Goal: Task Accomplishment & Management: Manage account settings

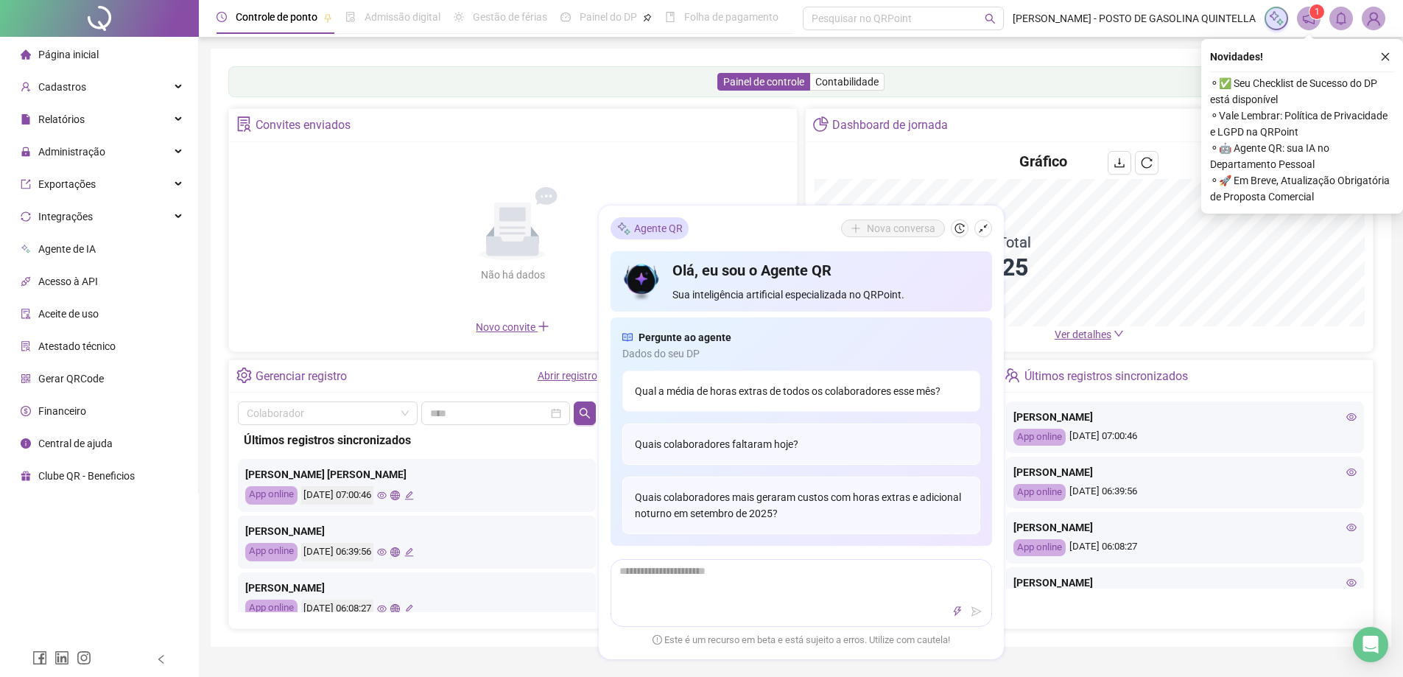
click at [803, 393] on div "Qual a média de horas extras de todos os colaboradores esse mês?" at bounding box center [801, 390] width 358 height 41
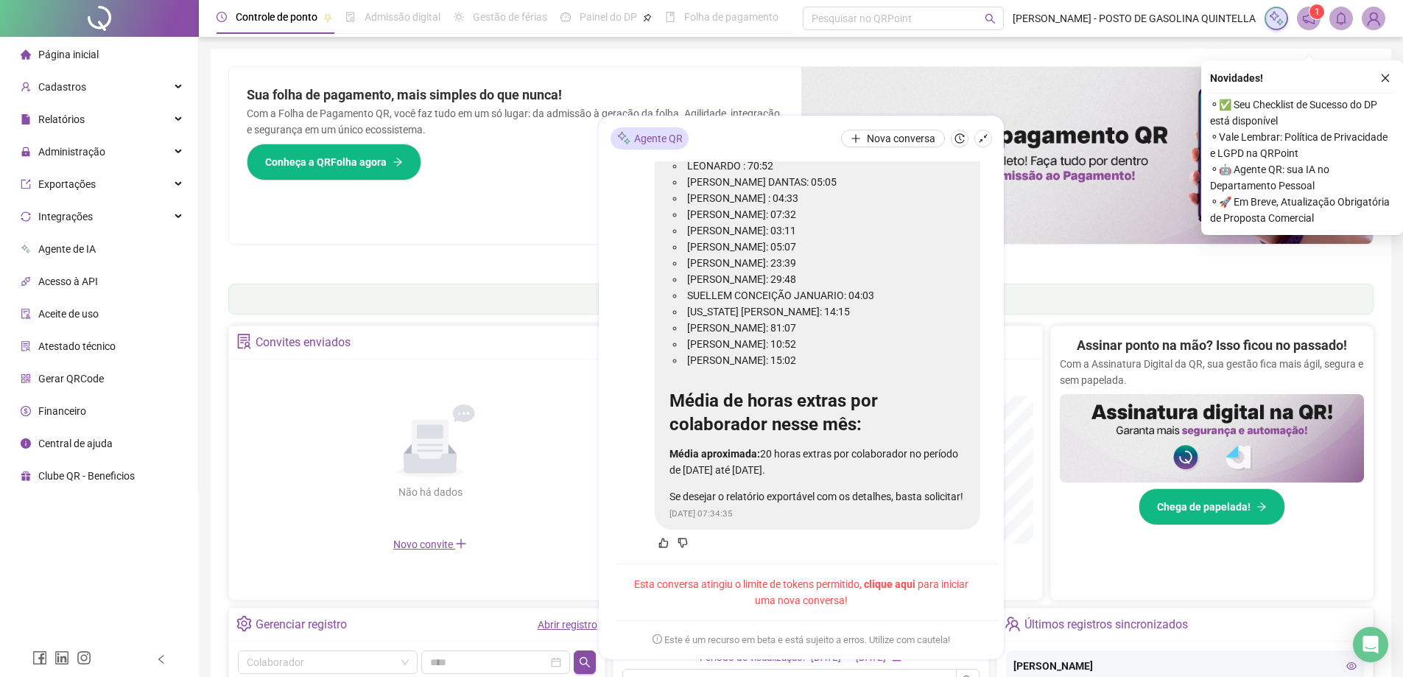
scroll to position [221, 0]
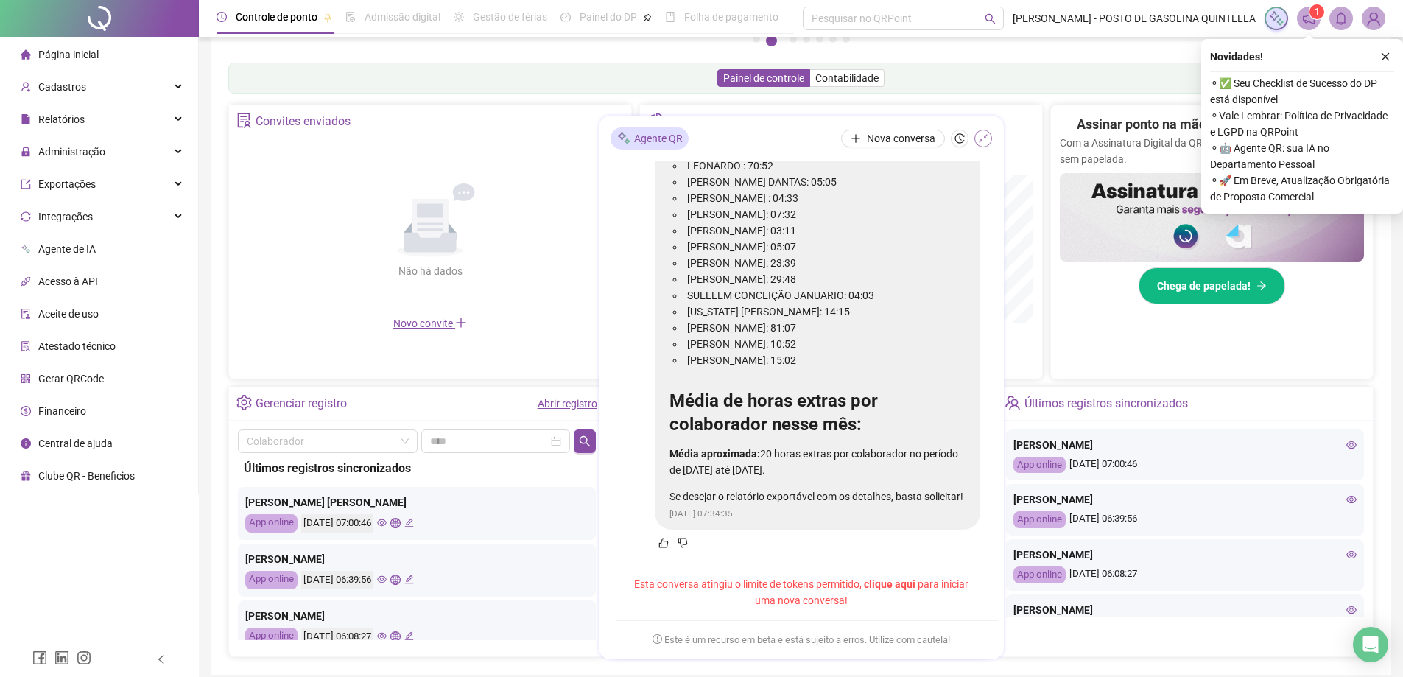
click at [985, 142] on icon "shrink" at bounding box center [983, 138] width 10 height 10
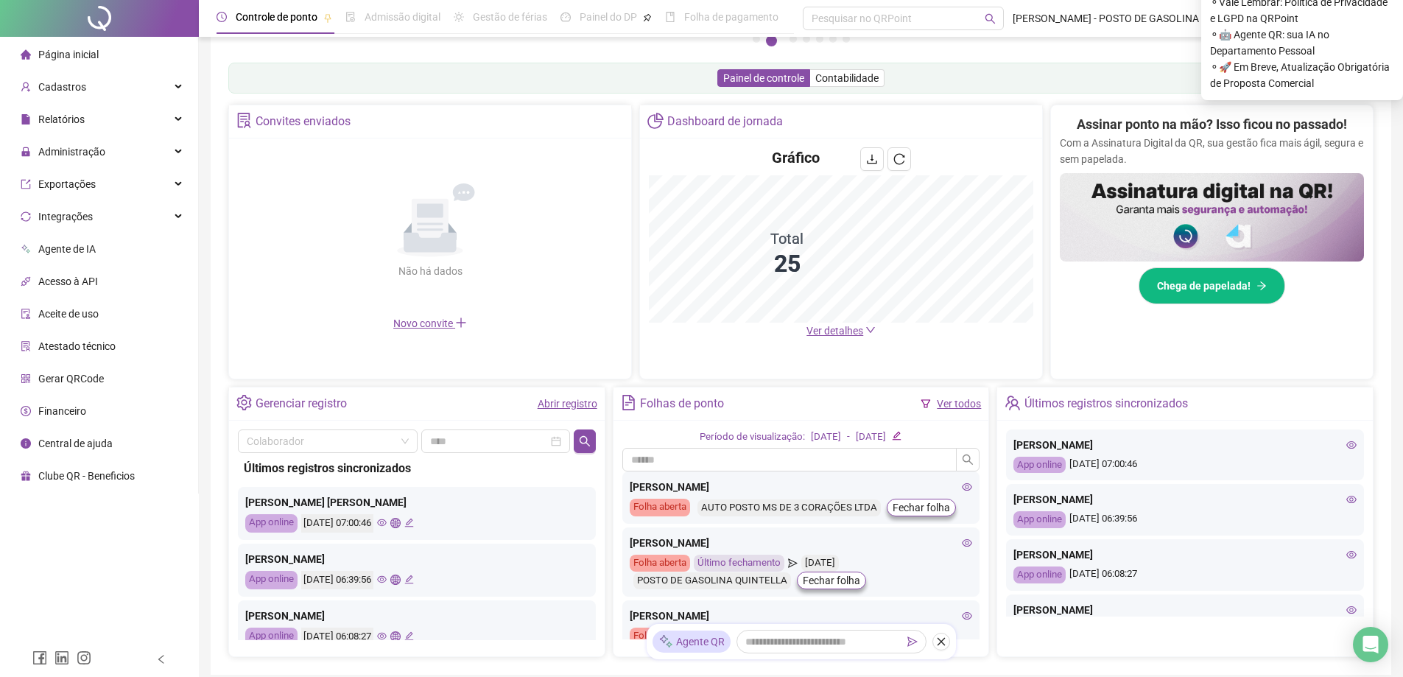
scroll to position [0, 0]
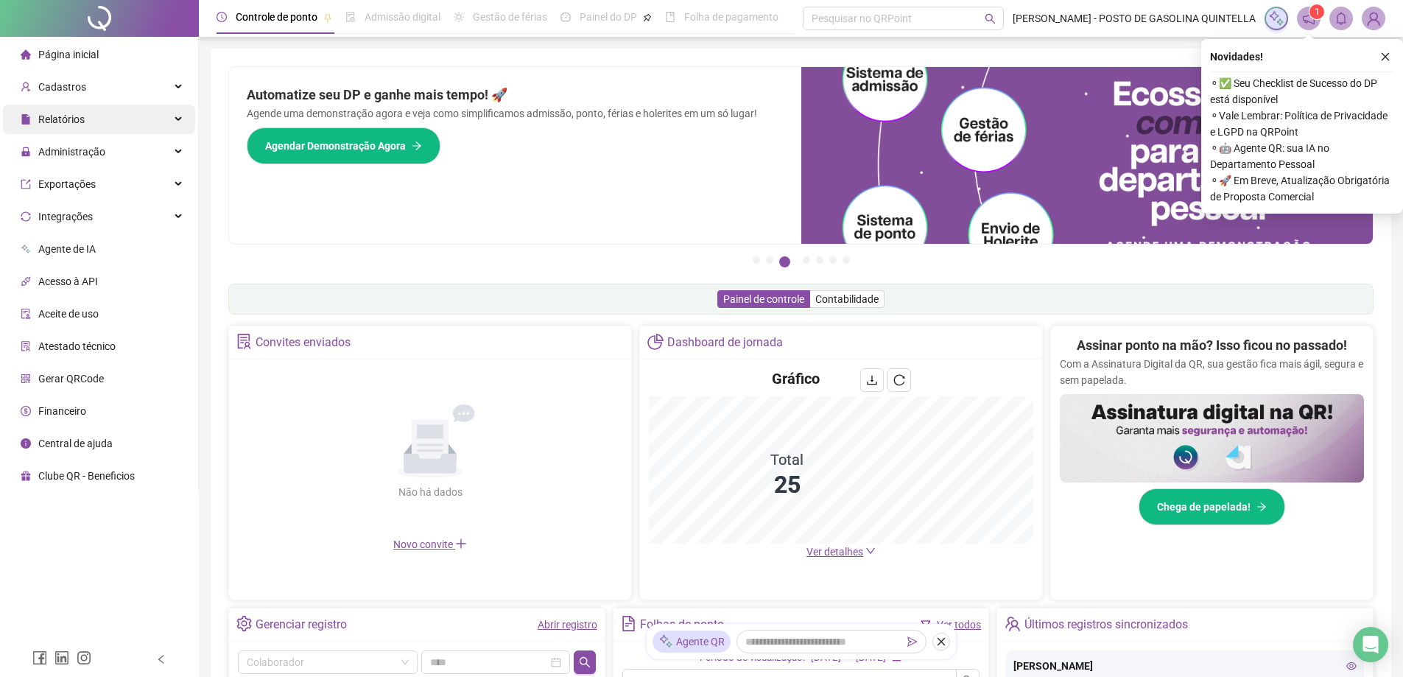
click at [96, 121] on div "Relatórios" at bounding box center [99, 119] width 192 height 29
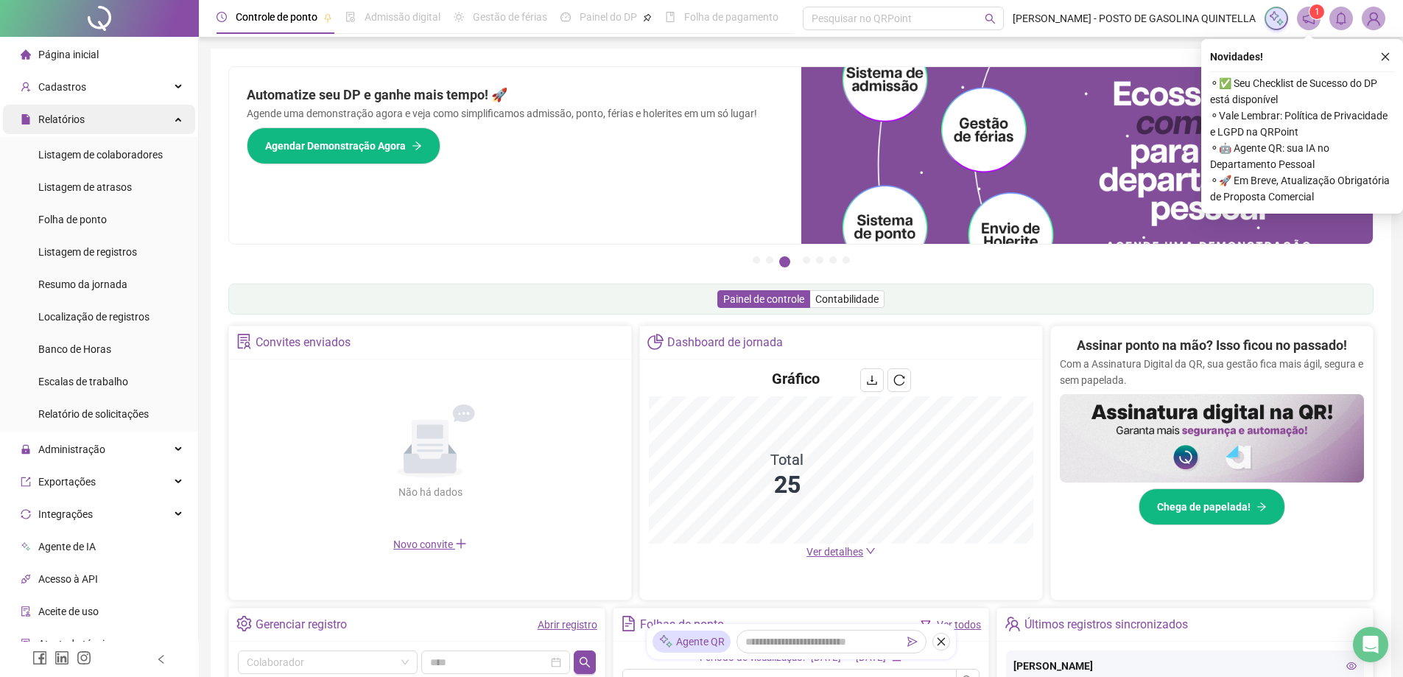
click at [96, 121] on div "Relatórios" at bounding box center [99, 119] width 192 height 29
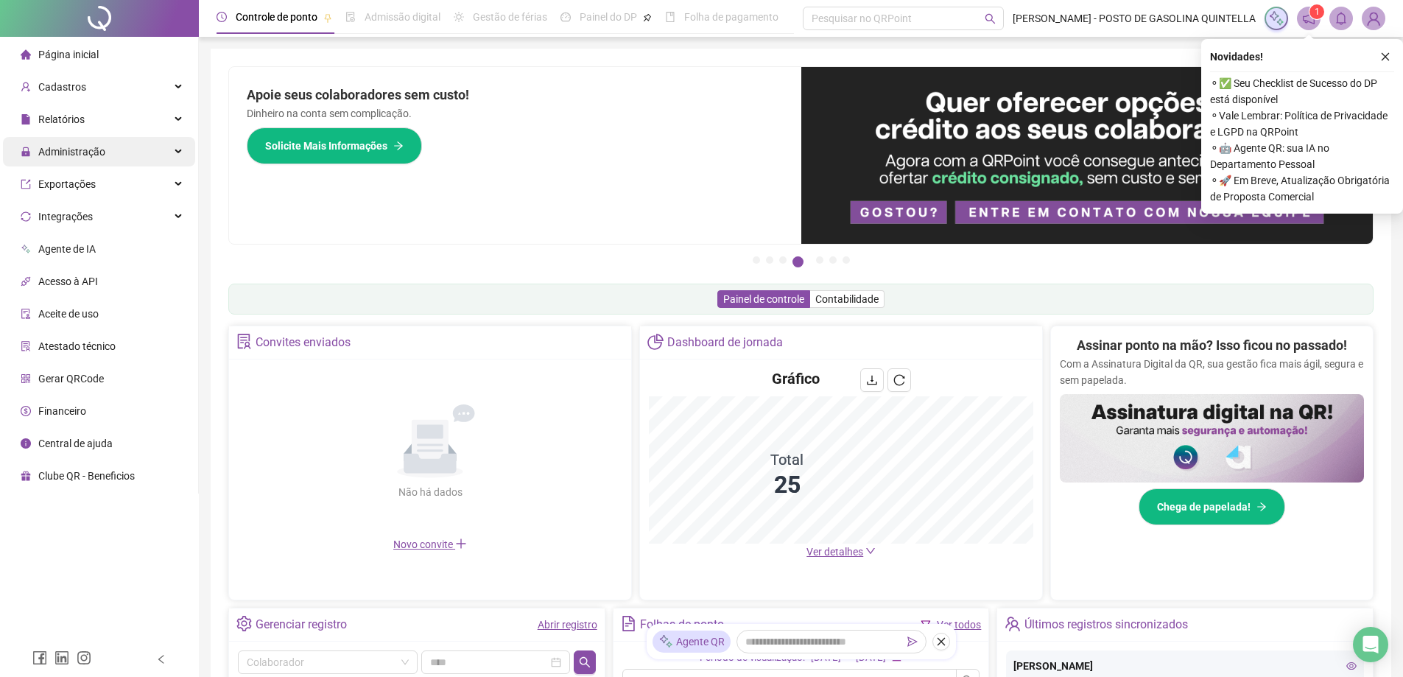
click at [82, 147] on span "Administração" at bounding box center [71, 152] width 67 height 12
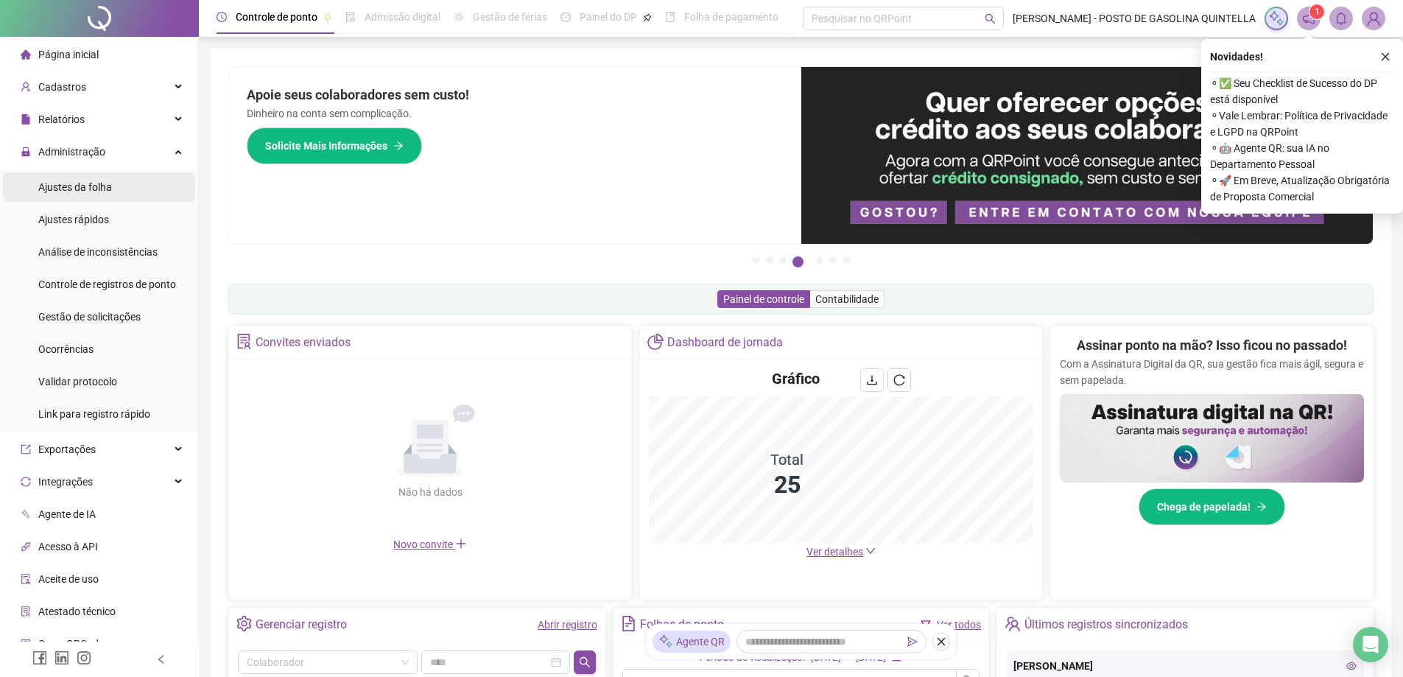
click at [85, 194] on div "Ajustes da folha" at bounding box center [75, 186] width 74 height 29
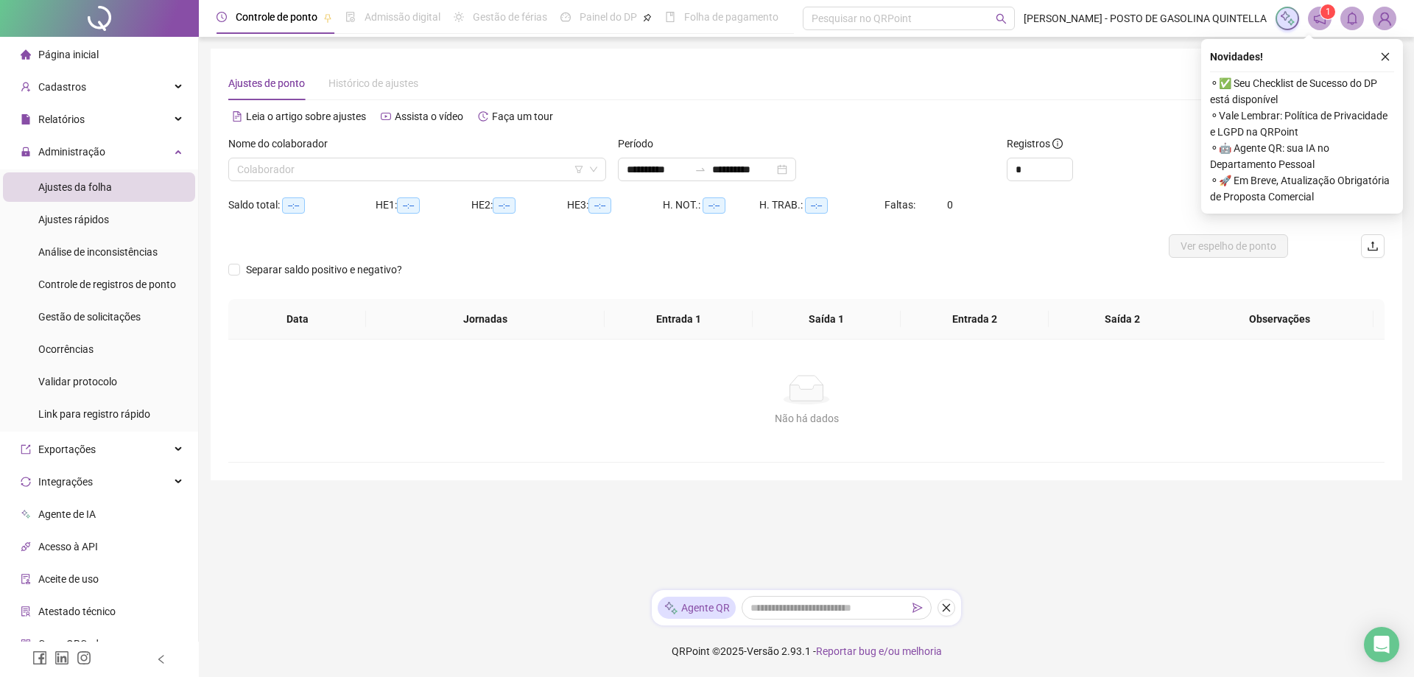
type input "**********"
click at [581, 166] on icon "filter" at bounding box center [578, 169] width 8 height 7
click at [619, 116] on input "search" at bounding box center [579, 112] width 156 height 22
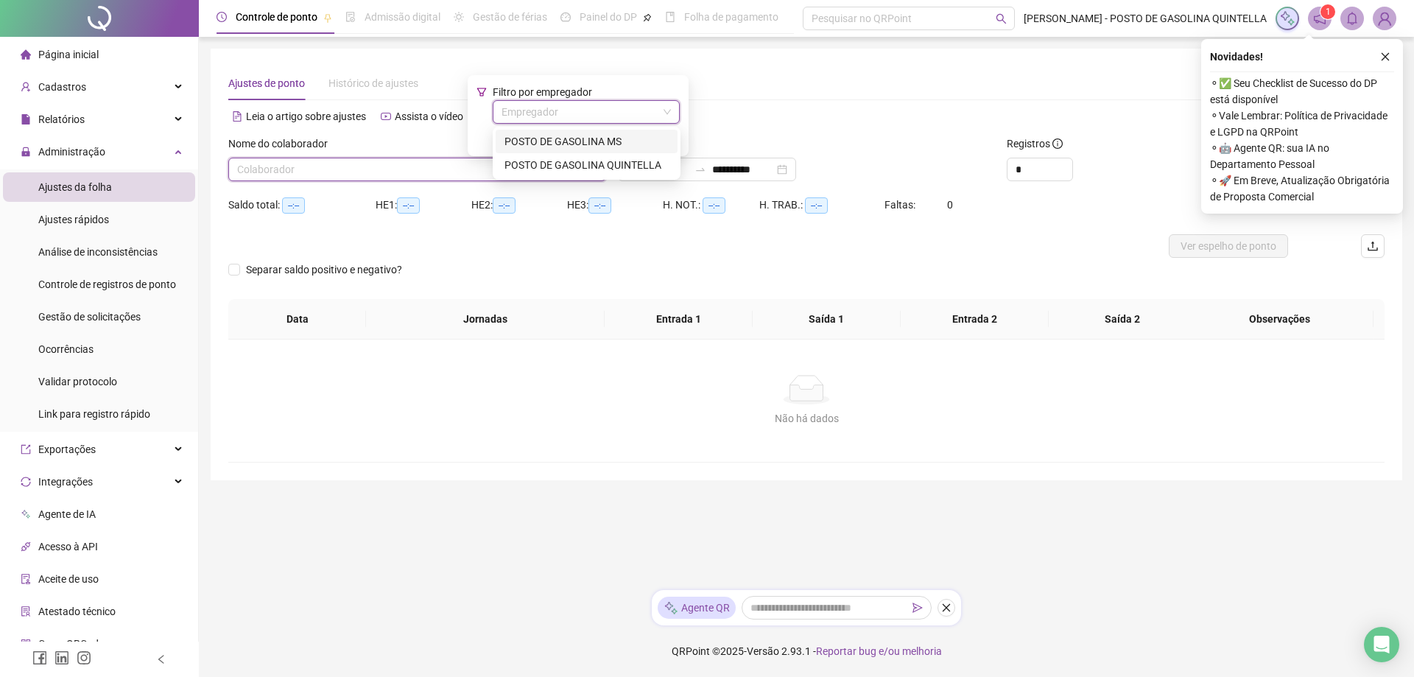
click at [610, 141] on div "POSTO DE GASOLINA MS" at bounding box center [586, 141] width 164 height 16
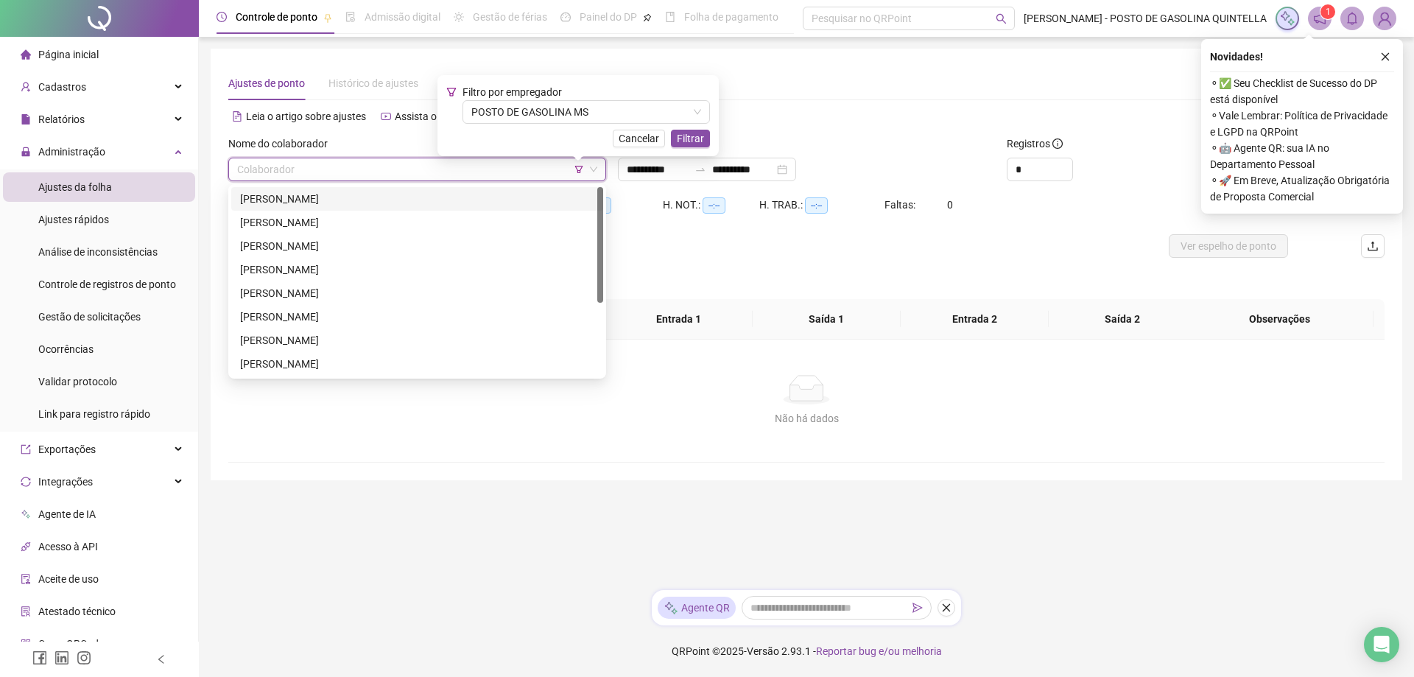
click at [306, 164] on input "search" at bounding box center [410, 169] width 347 height 22
click at [303, 197] on div "[PERSON_NAME]" at bounding box center [417, 199] width 354 height 16
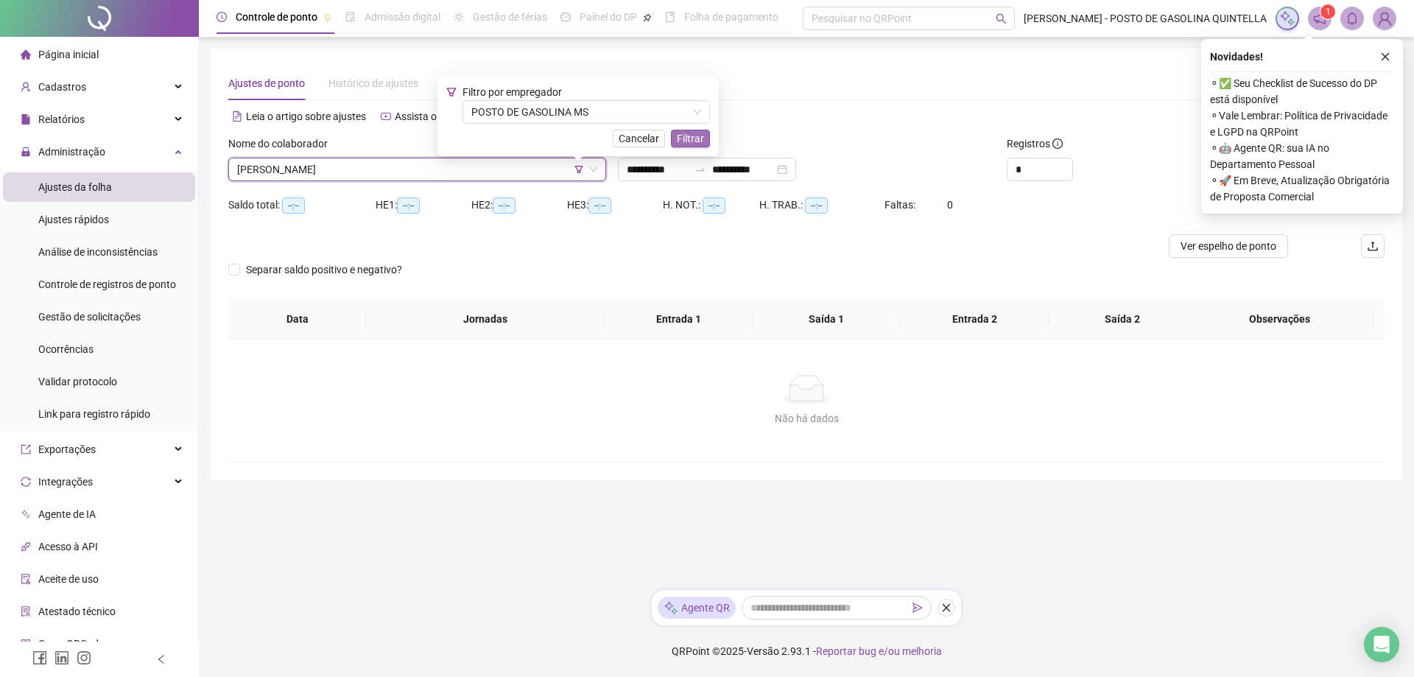
click at [684, 132] on span "Filtrar" at bounding box center [690, 138] width 27 height 16
click at [1390, 55] on icon "close" at bounding box center [1385, 57] width 10 height 10
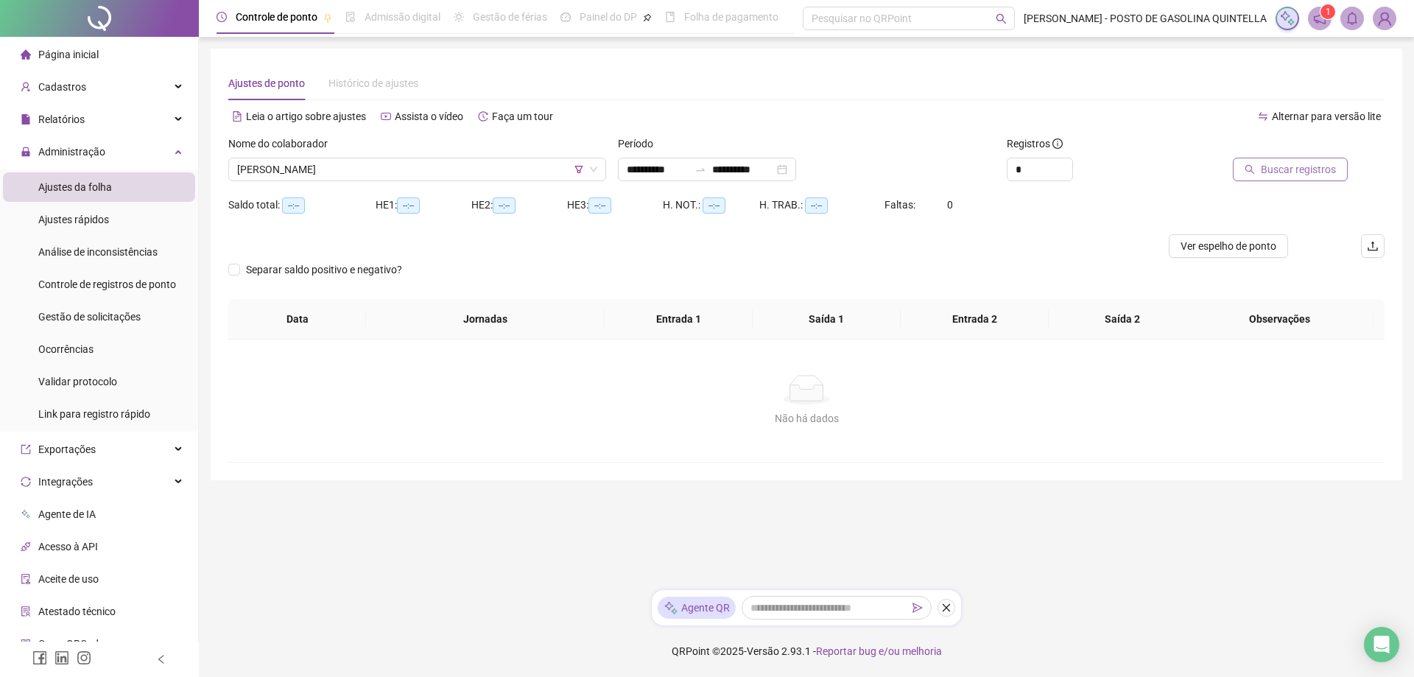
click at [1273, 169] on span "Buscar registros" at bounding box center [1298, 169] width 75 height 16
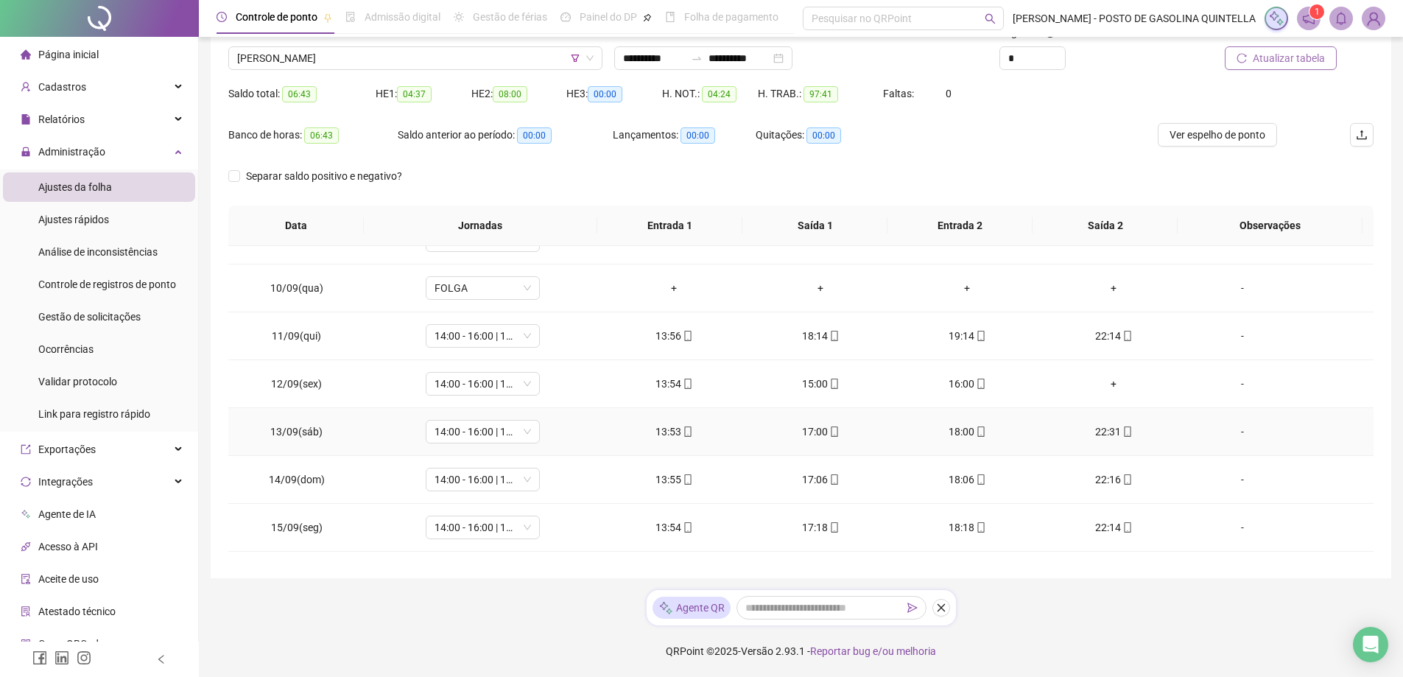
scroll to position [451, 0]
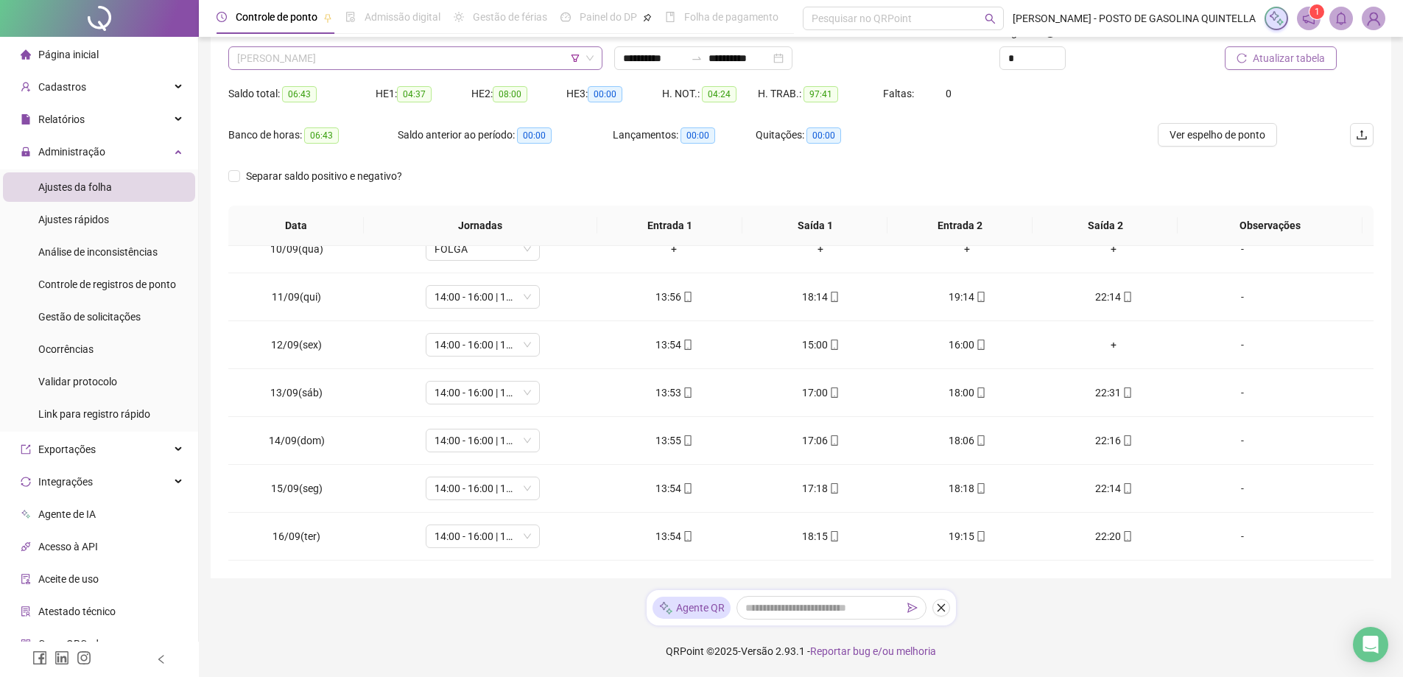
click at [282, 60] on span "[PERSON_NAME]" at bounding box center [415, 58] width 356 height 22
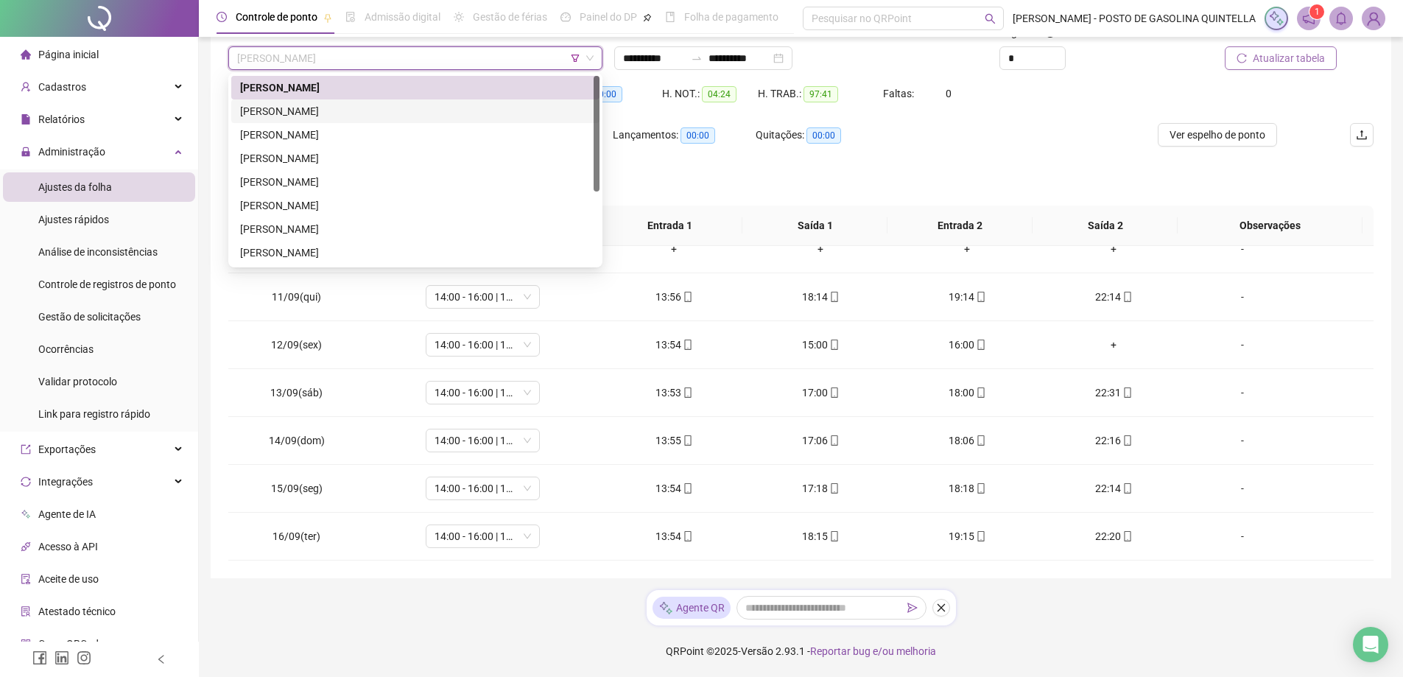
click at [285, 102] on div "[PERSON_NAME]" at bounding box center [415, 111] width 368 height 24
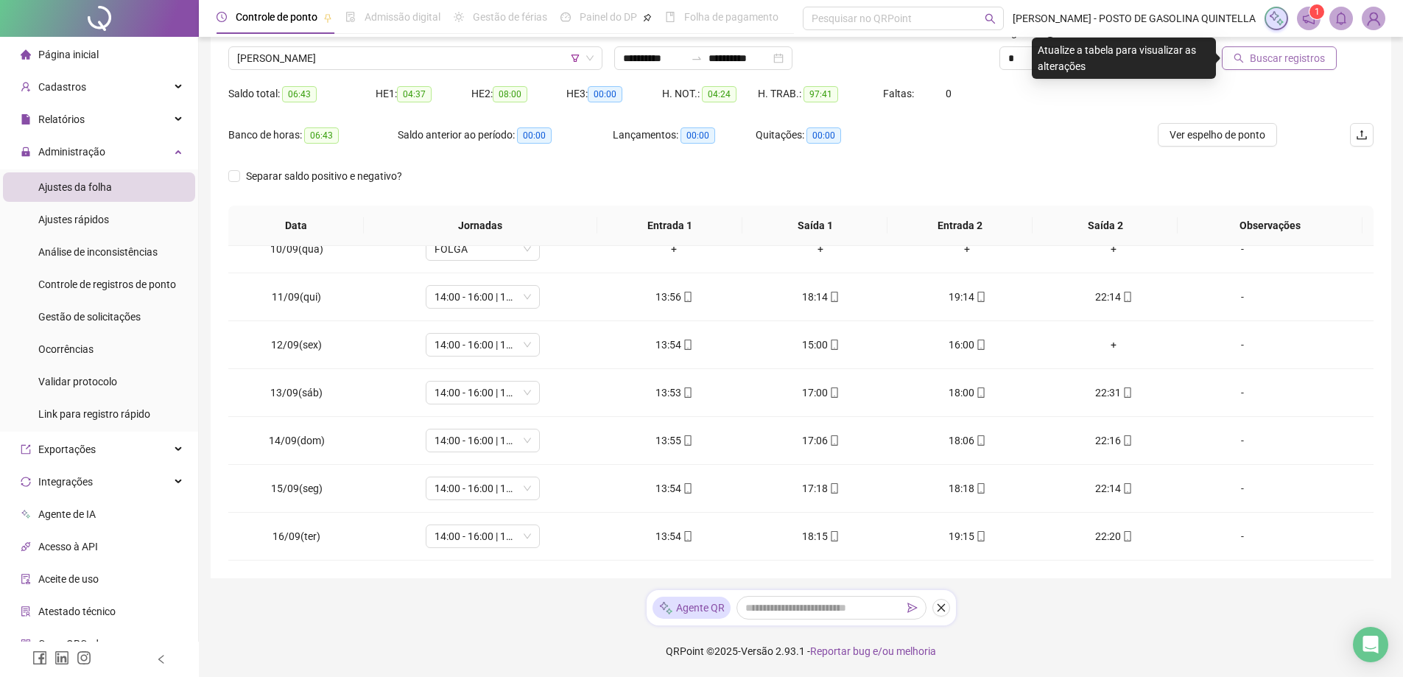
click at [1271, 66] on span "Buscar registros" at bounding box center [1287, 58] width 75 height 16
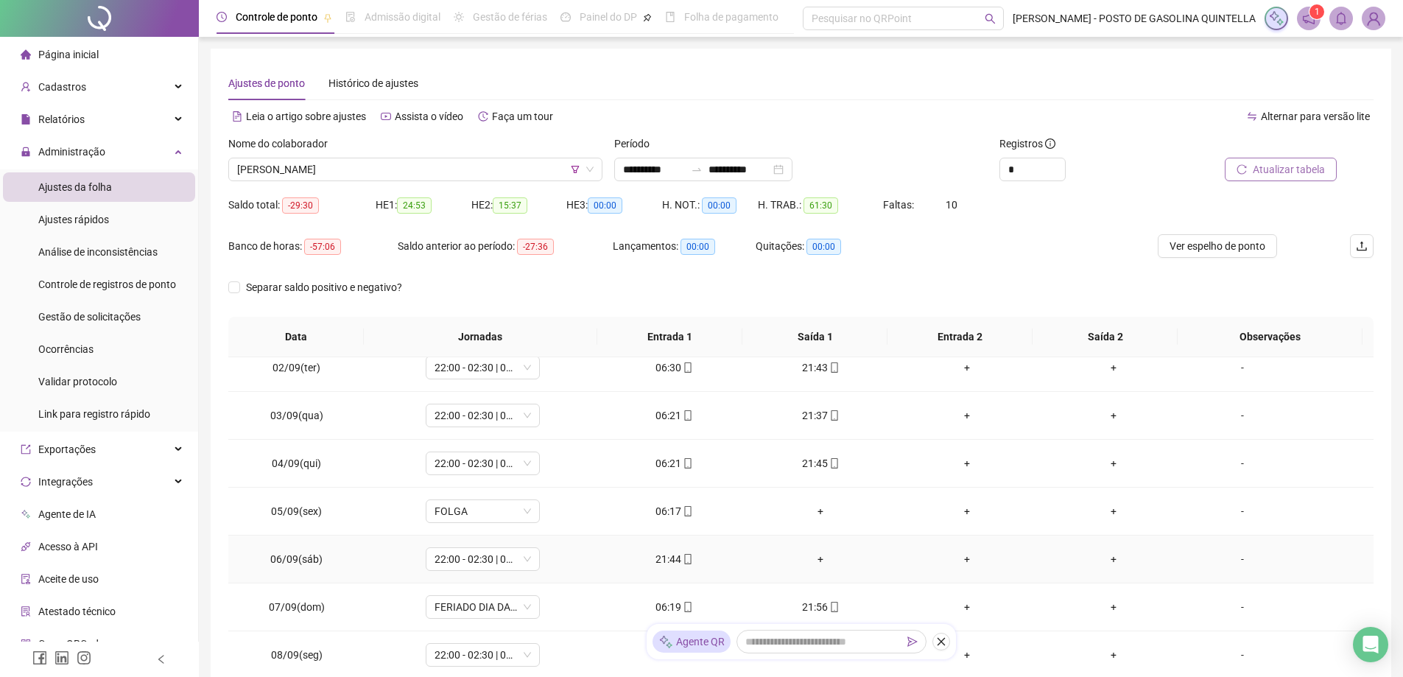
scroll to position [0, 0]
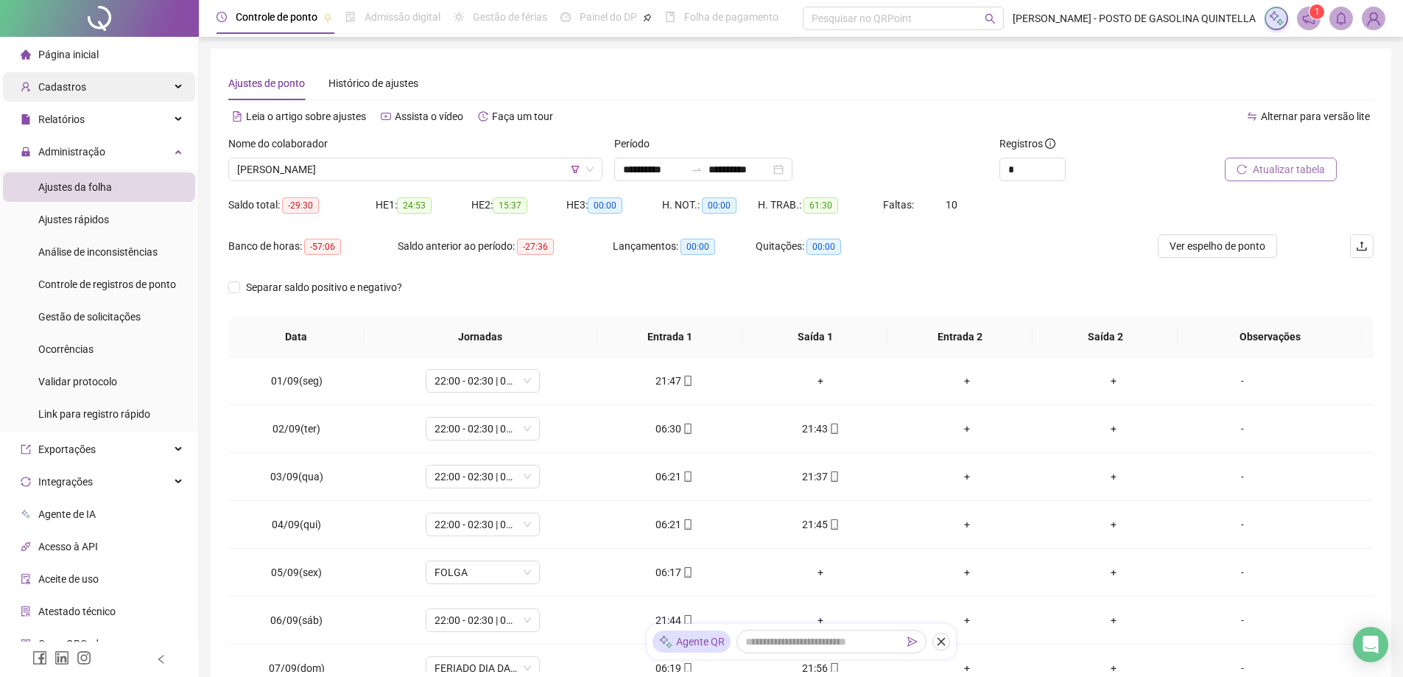
click at [80, 88] on span "Cadastros" at bounding box center [62, 87] width 48 height 12
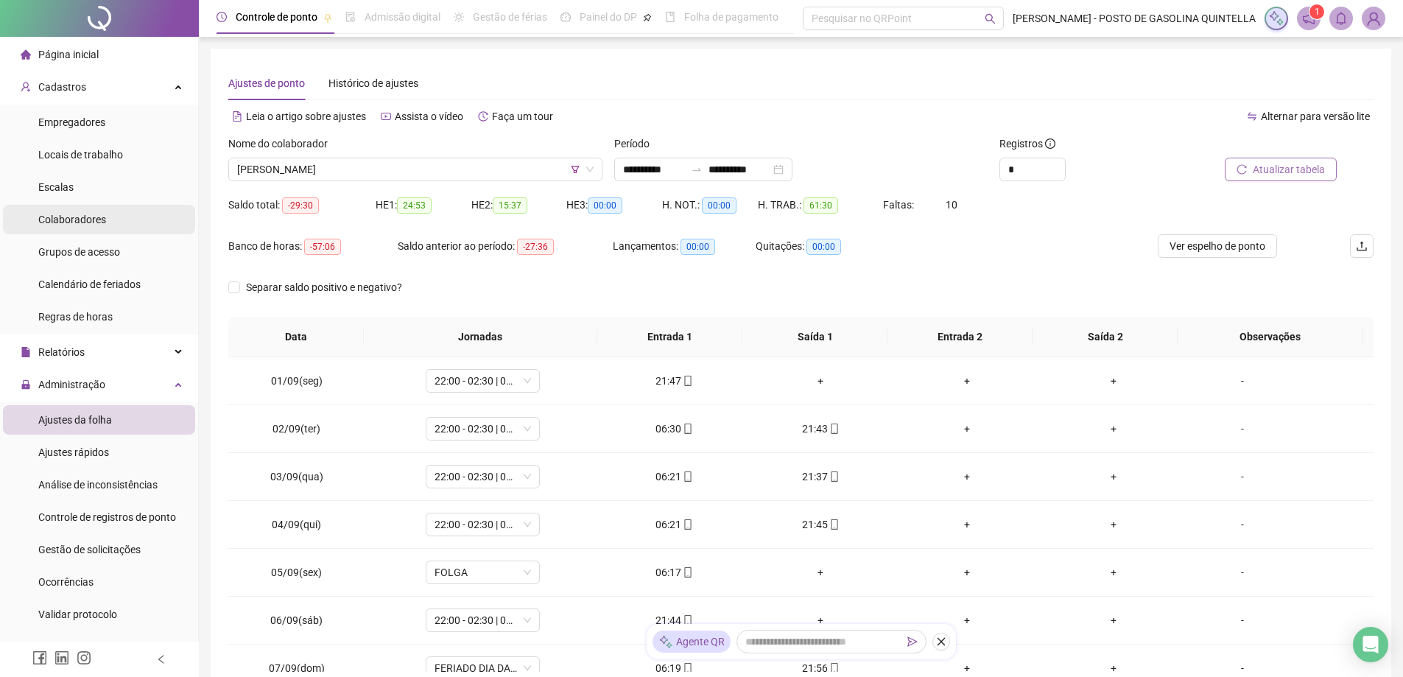
click at [67, 223] on span "Colaboradores" at bounding box center [72, 220] width 68 height 12
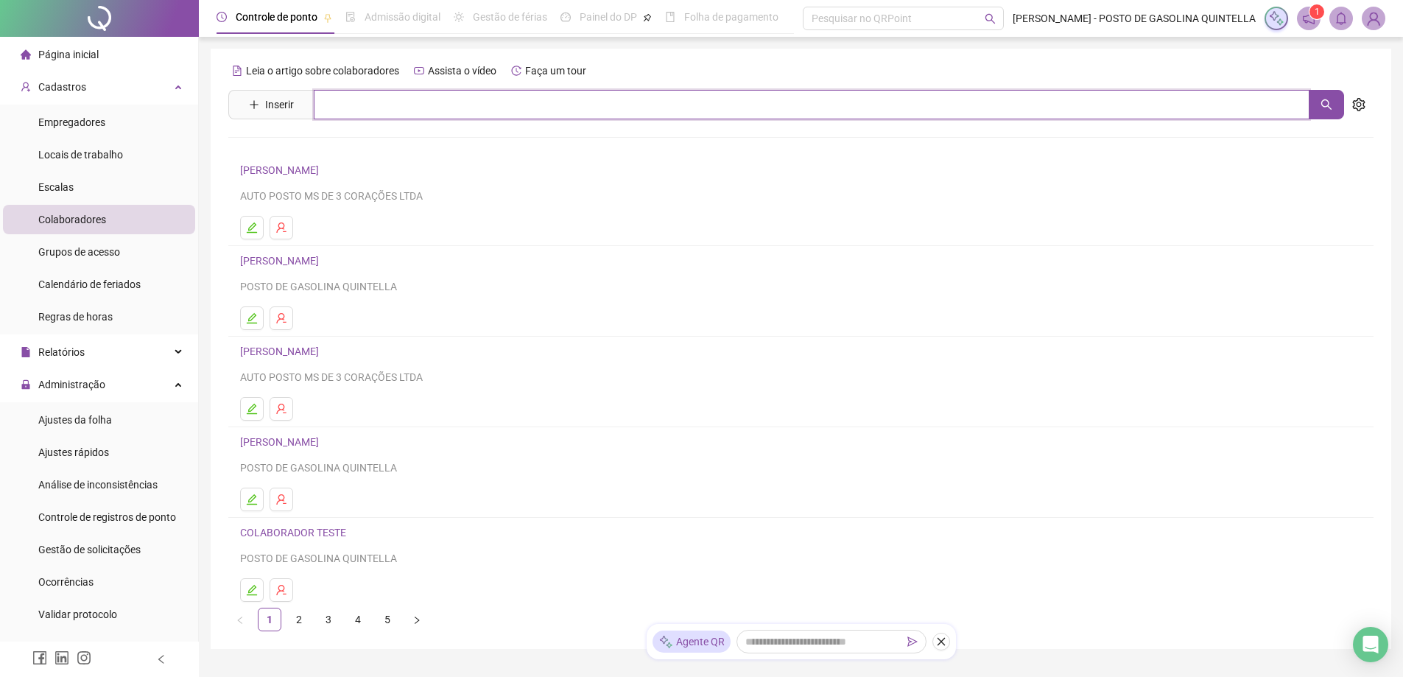
click at [546, 108] on input "text" at bounding box center [812, 104] width 996 height 29
type input "******"
click at [334, 145] on link "[PERSON_NAME]" at bounding box center [295, 148] width 79 height 12
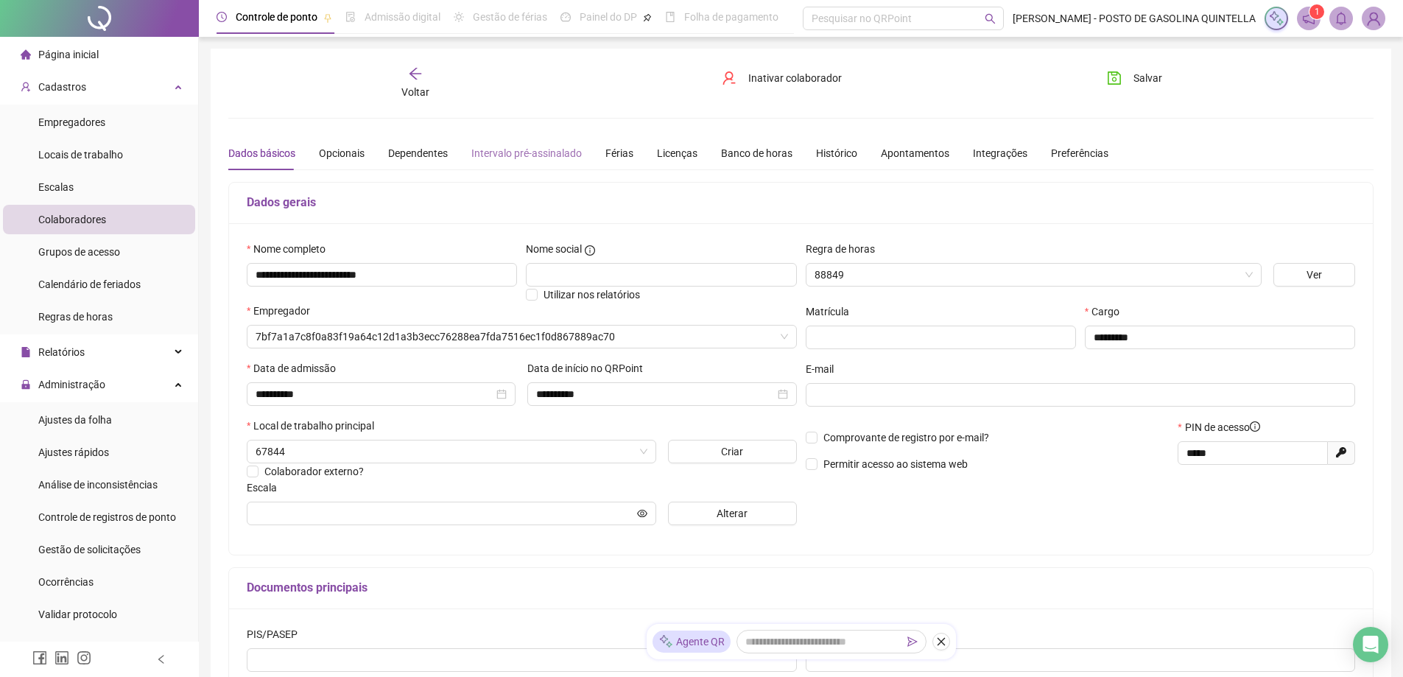
type input "******"
click at [799, 81] on span "Inativar colaborador" at bounding box center [795, 78] width 94 height 16
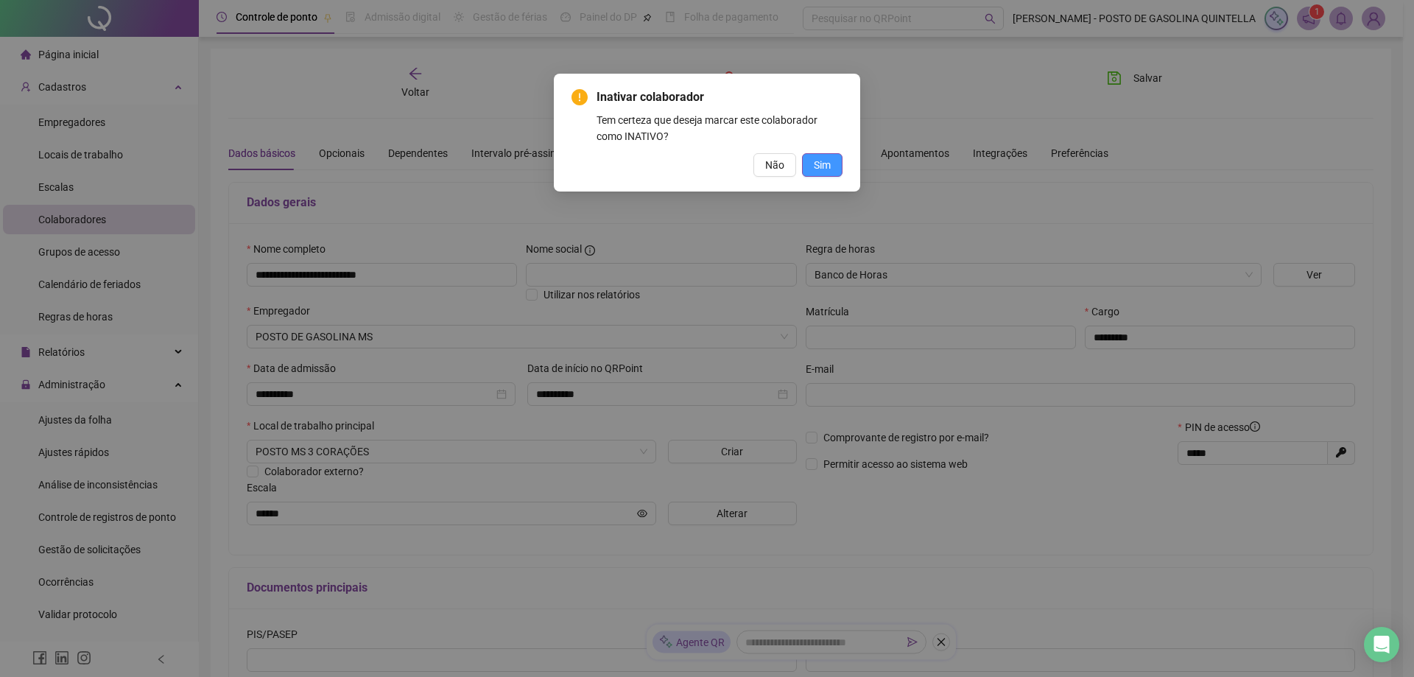
click at [818, 167] on span "Sim" at bounding box center [822, 165] width 17 height 16
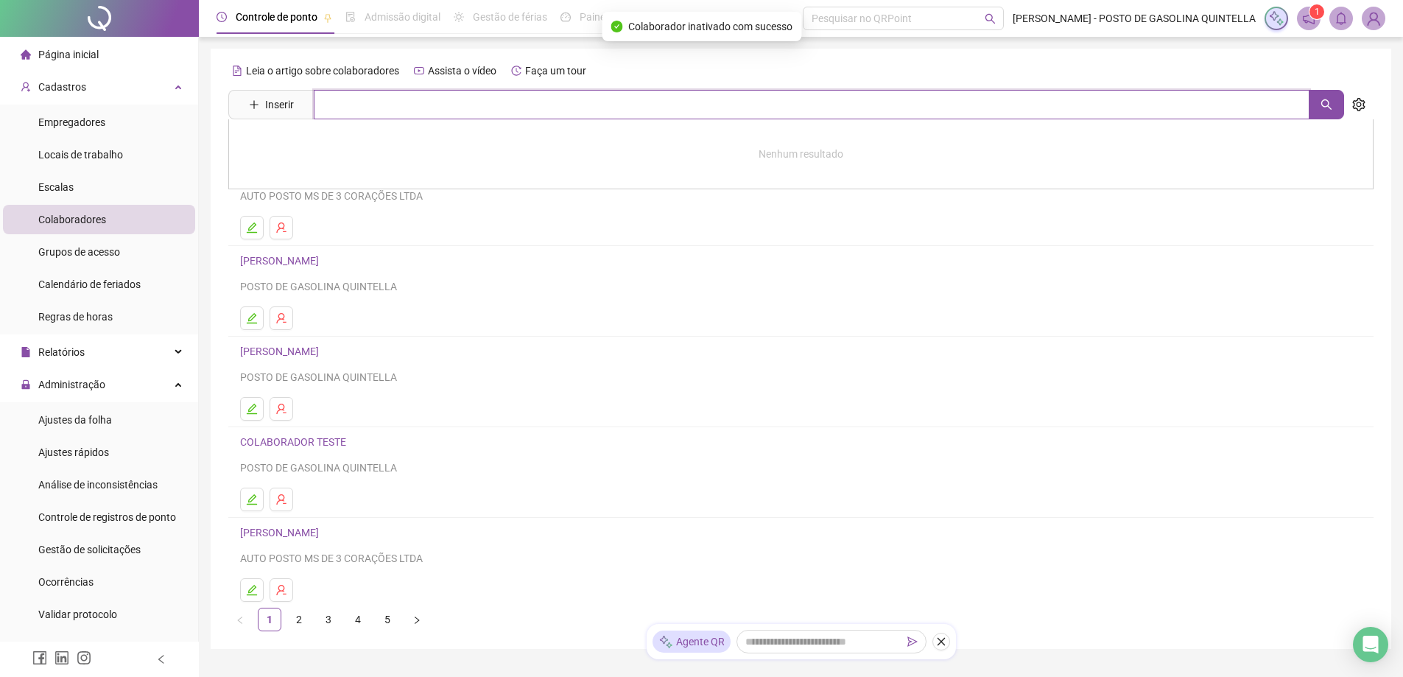
click at [468, 100] on input "text" at bounding box center [812, 104] width 996 height 29
type input "******"
click at [352, 147] on link "[US_STATE] [PERSON_NAME]" at bounding box center [322, 148] width 133 height 12
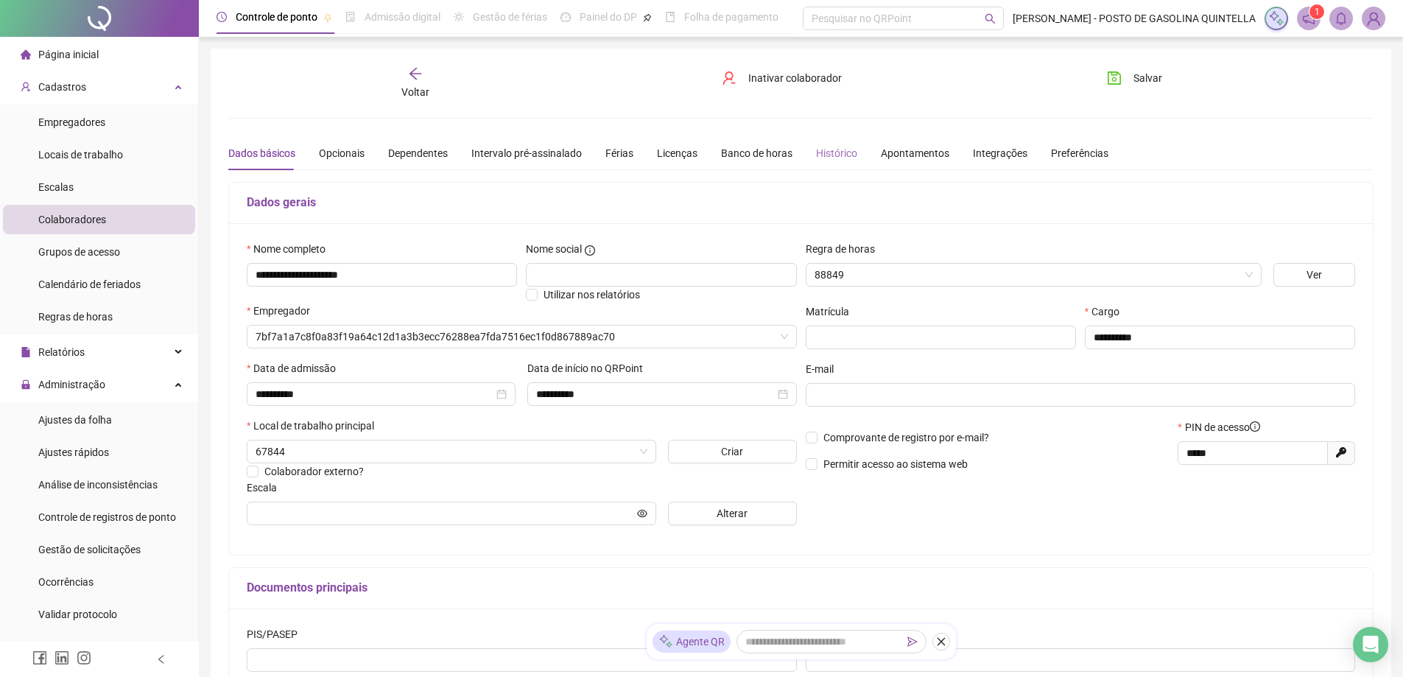
type input "**********"
click at [796, 77] on span "Inativar colaborador" at bounding box center [795, 78] width 94 height 16
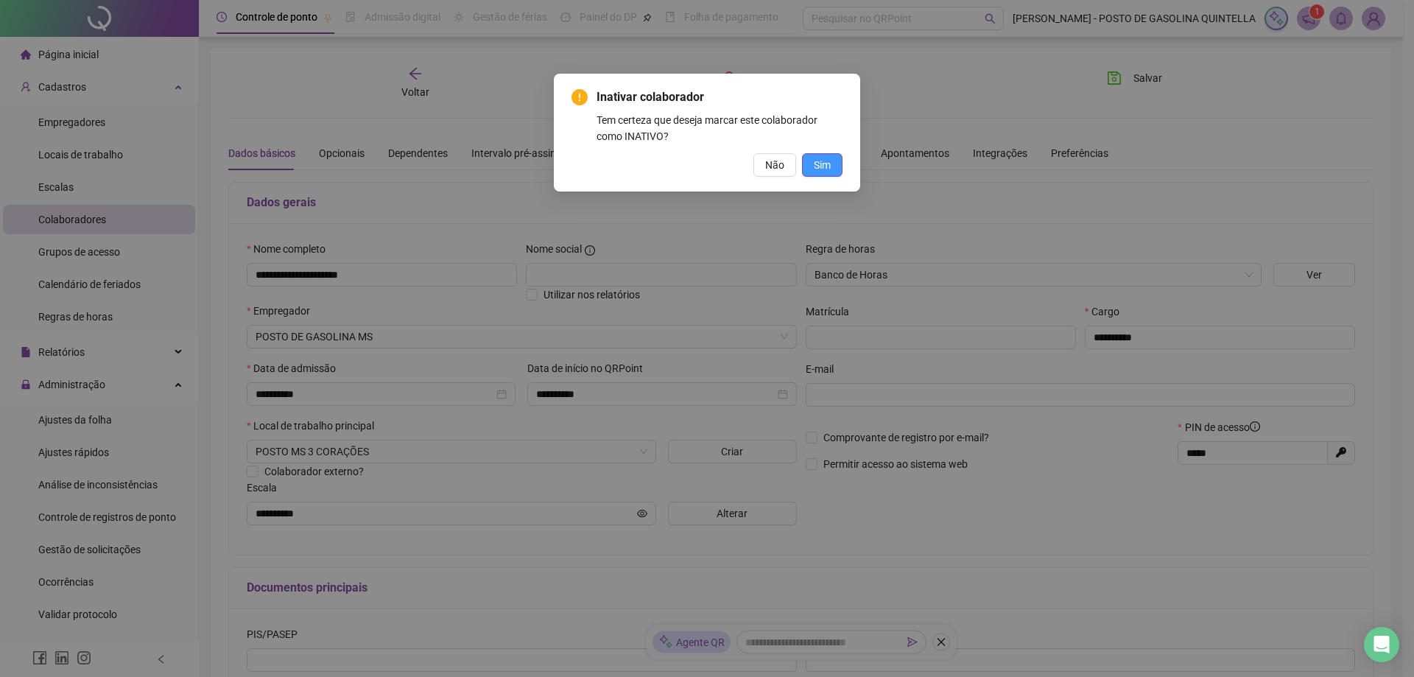
click at [805, 161] on button "Sim" at bounding box center [822, 165] width 41 height 24
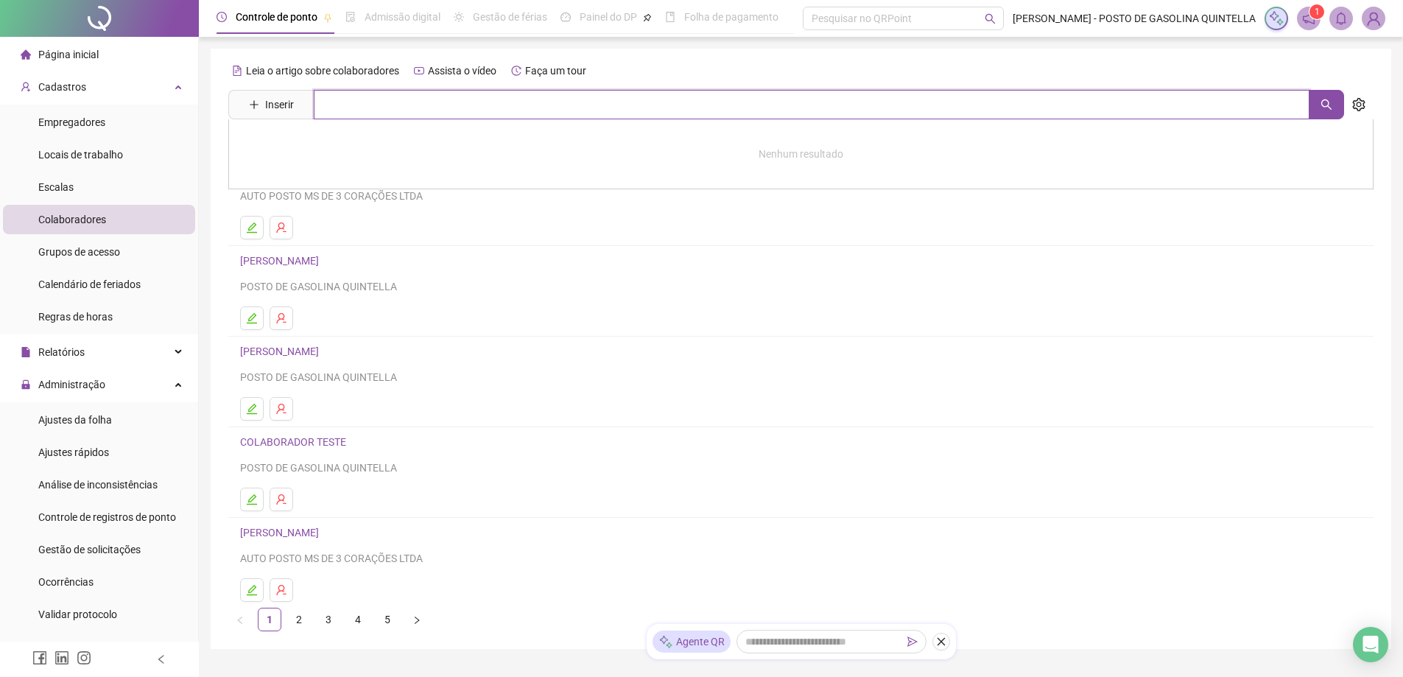
click at [645, 91] on input "text" at bounding box center [812, 104] width 996 height 29
type input "******"
click at [297, 145] on link "[PERSON_NAME]" at bounding box center [295, 148] width 79 height 12
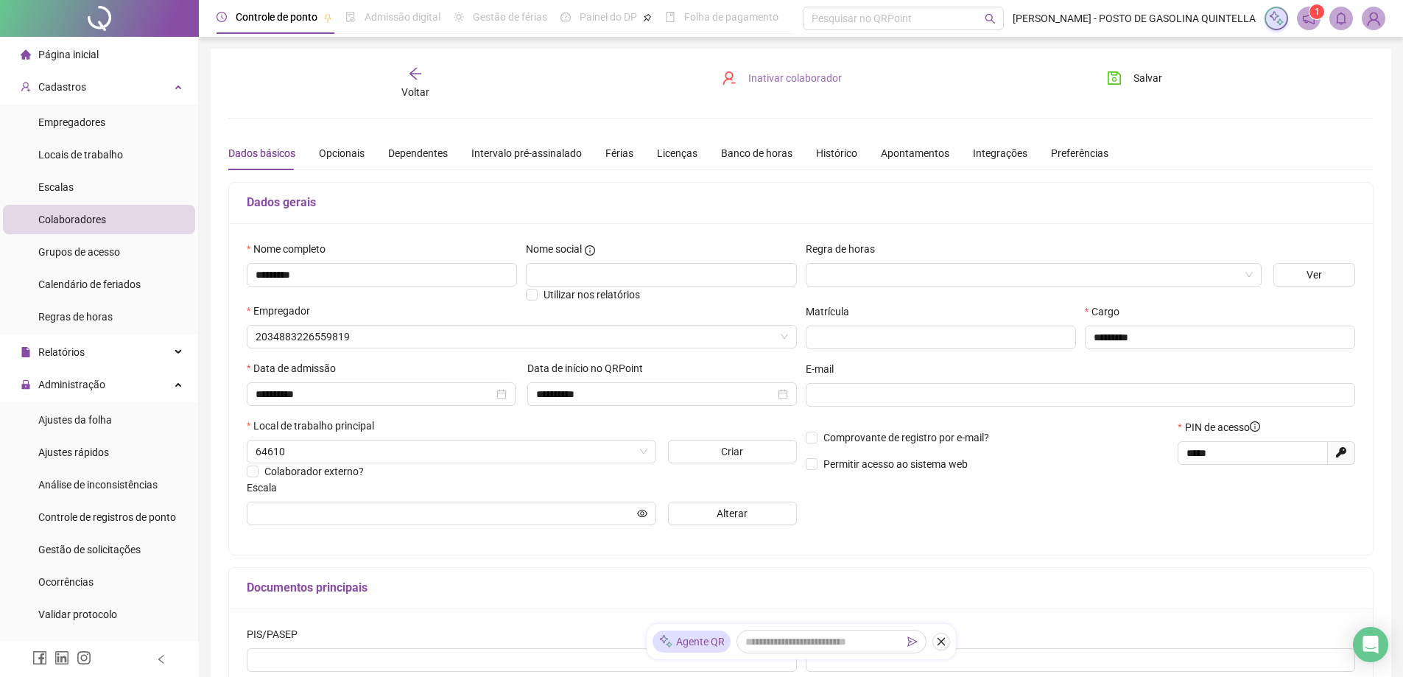
click at [761, 77] on span "Inativar colaborador" at bounding box center [795, 78] width 94 height 16
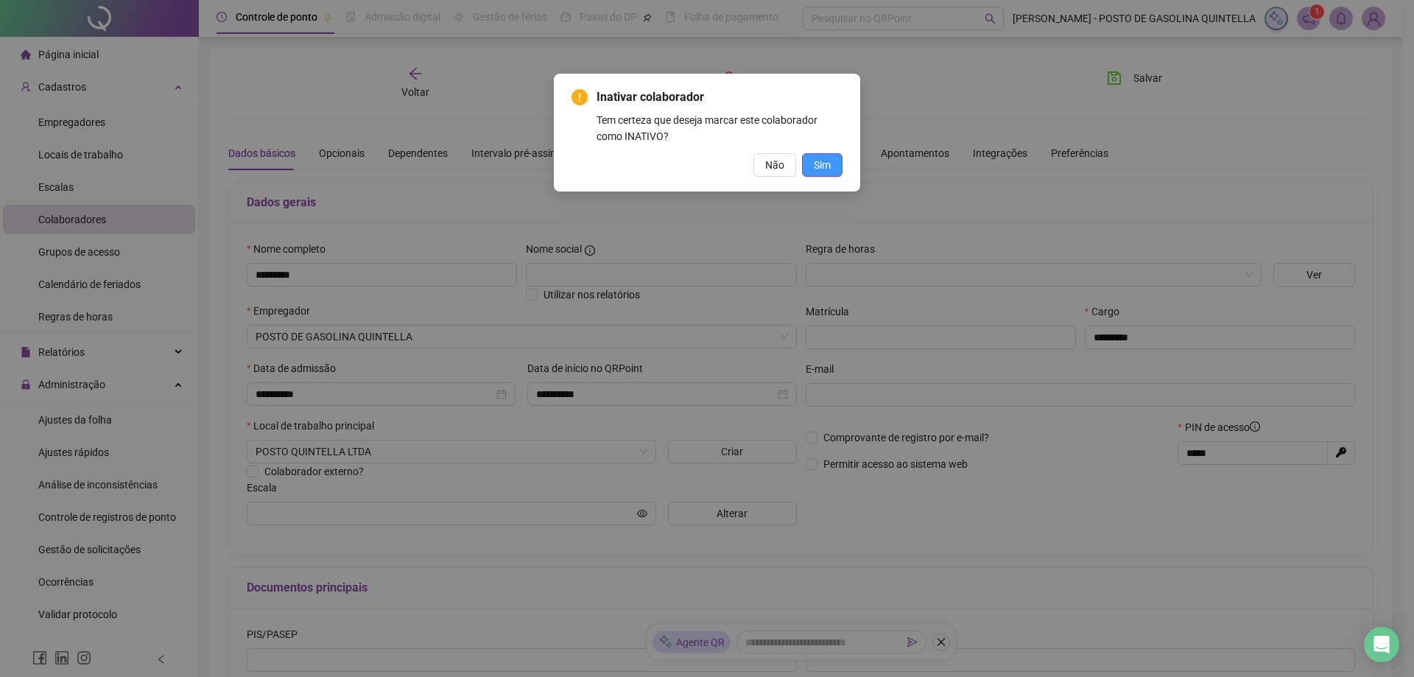
click at [823, 161] on span "Sim" at bounding box center [822, 165] width 17 height 16
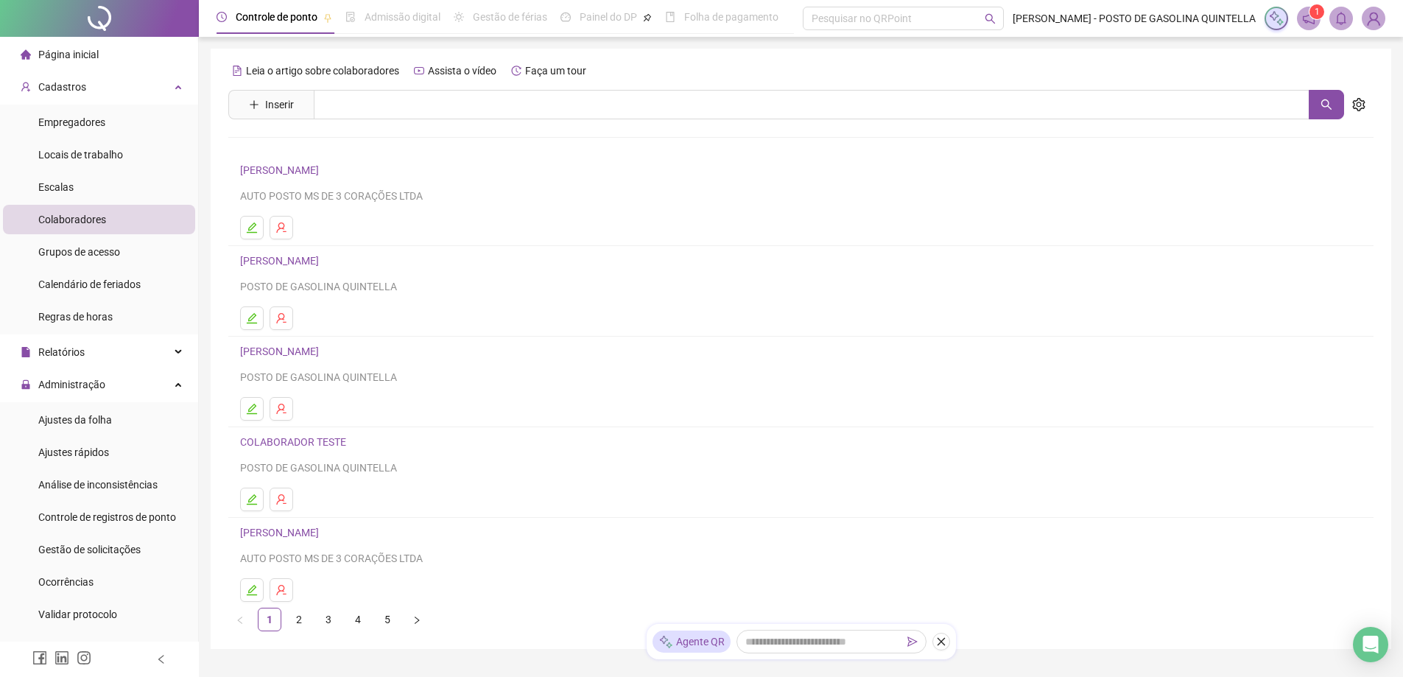
scroll to position [71, 0]
